Goal: Transaction & Acquisition: Subscribe to service/newsletter

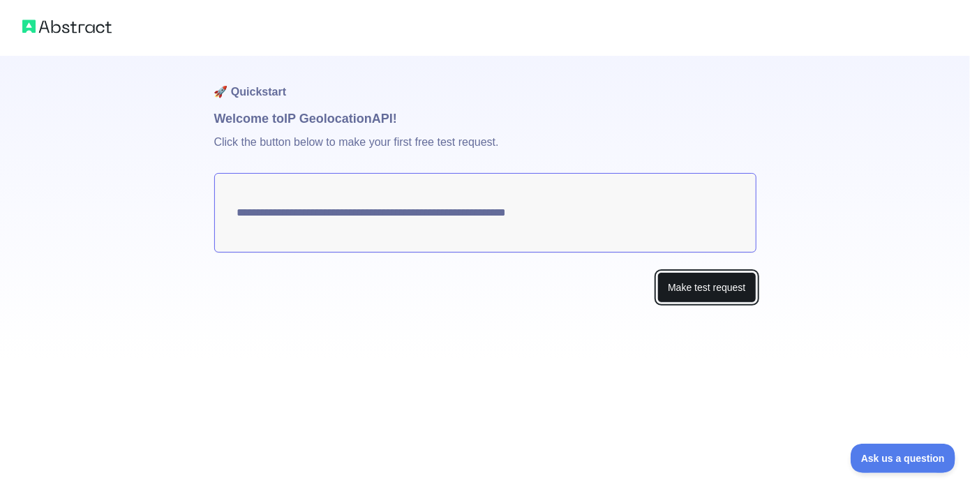
click at [669, 282] on button "Make test request" at bounding box center [706, 287] width 98 height 31
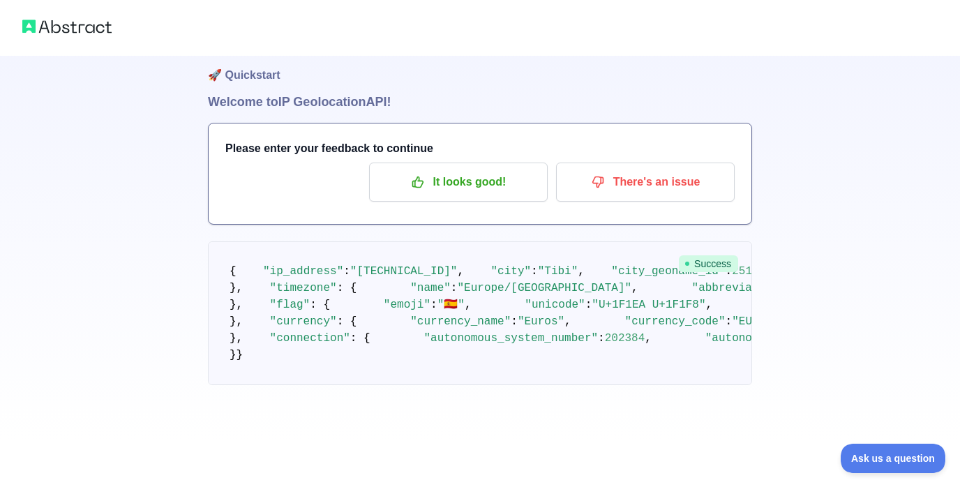
scroll to position [630, 0]
drag, startPoint x: 328, startPoint y: 163, endPoint x: 670, endPoint y: 165, distance: 341.8
click at [806, 299] on span ""[URL][DOMAIN_NAME]"" at bounding box center [873, 305] width 134 height 13
copy span "[URL][DOMAIN_NAME]"
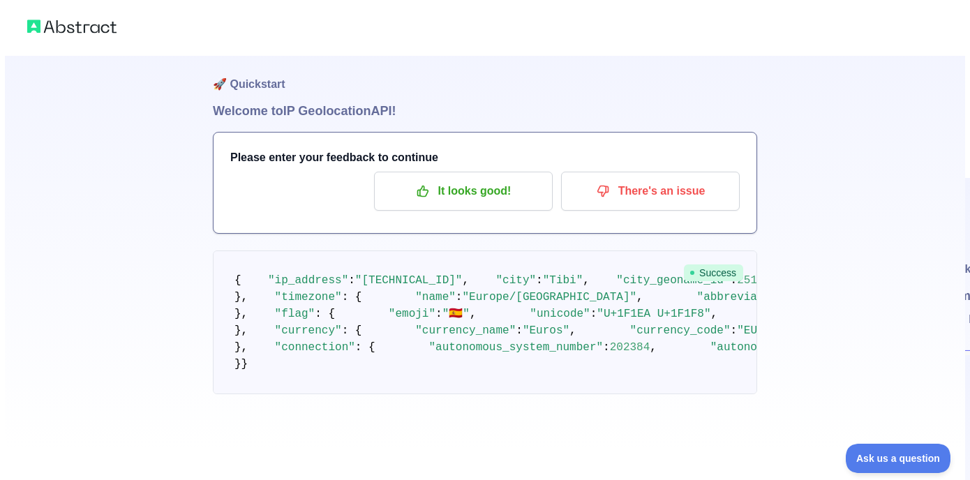
scroll to position [0, 0]
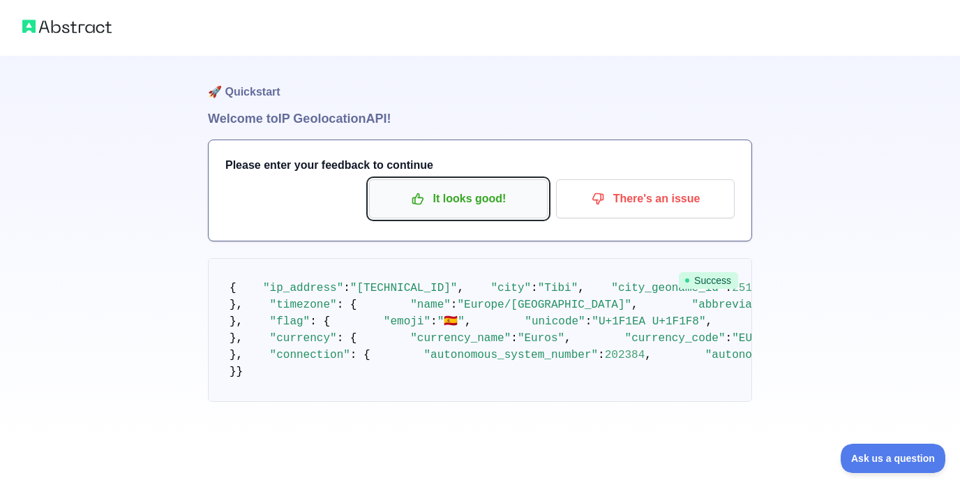
click at [474, 211] on button "It looks good!" at bounding box center [458, 198] width 179 height 39
